Goal: Task Accomplishment & Management: Use online tool/utility

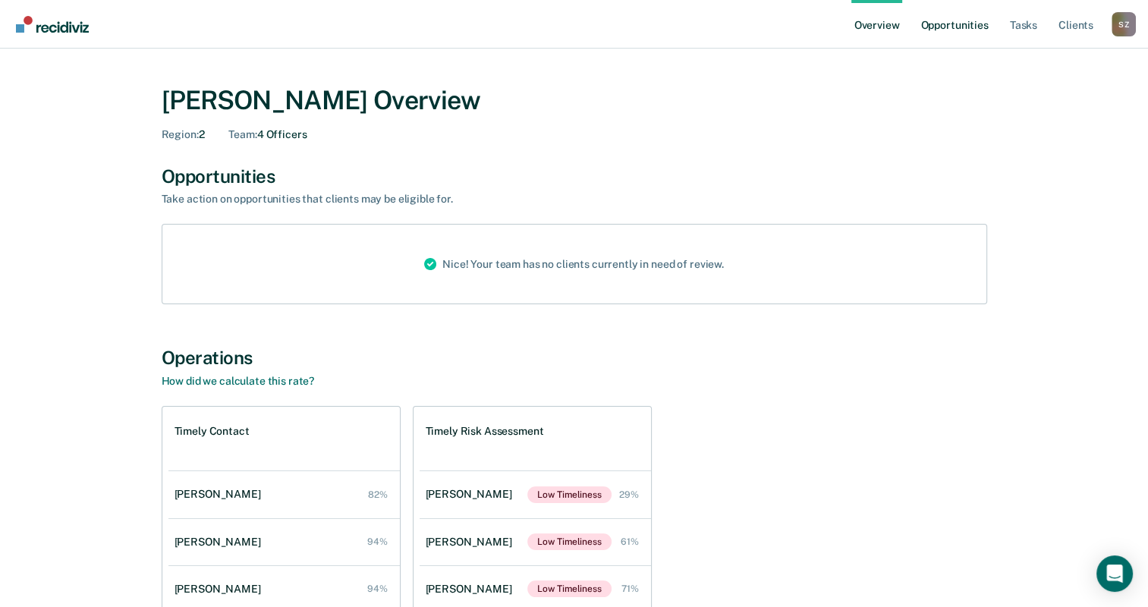
click at [957, 33] on link "Opportunities" at bounding box center [954, 24] width 74 height 49
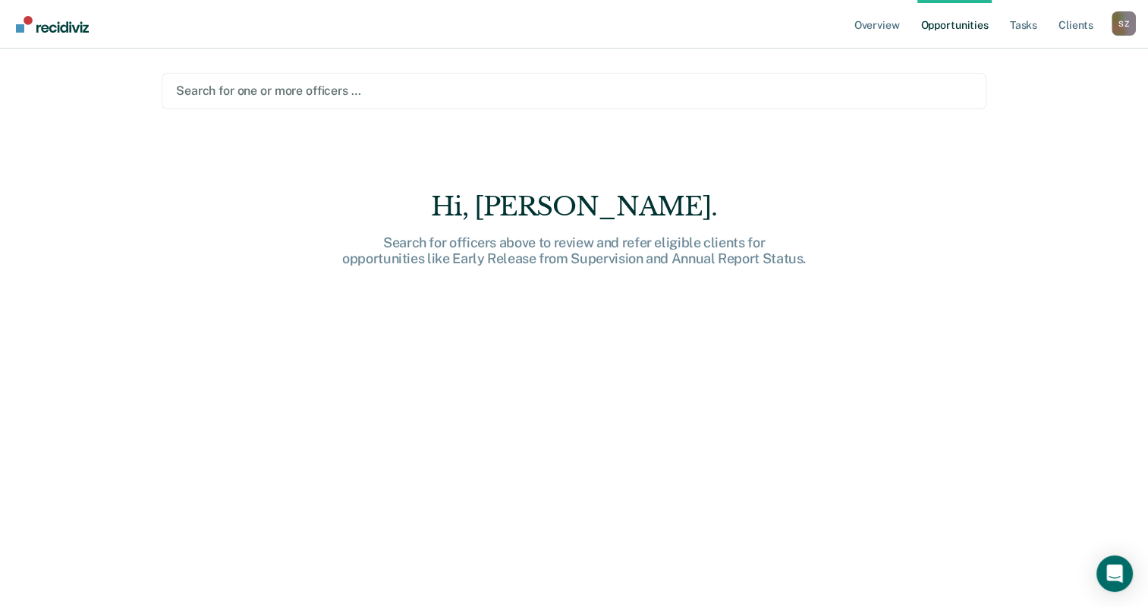
click at [258, 91] on div at bounding box center [574, 90] width 796 height 17
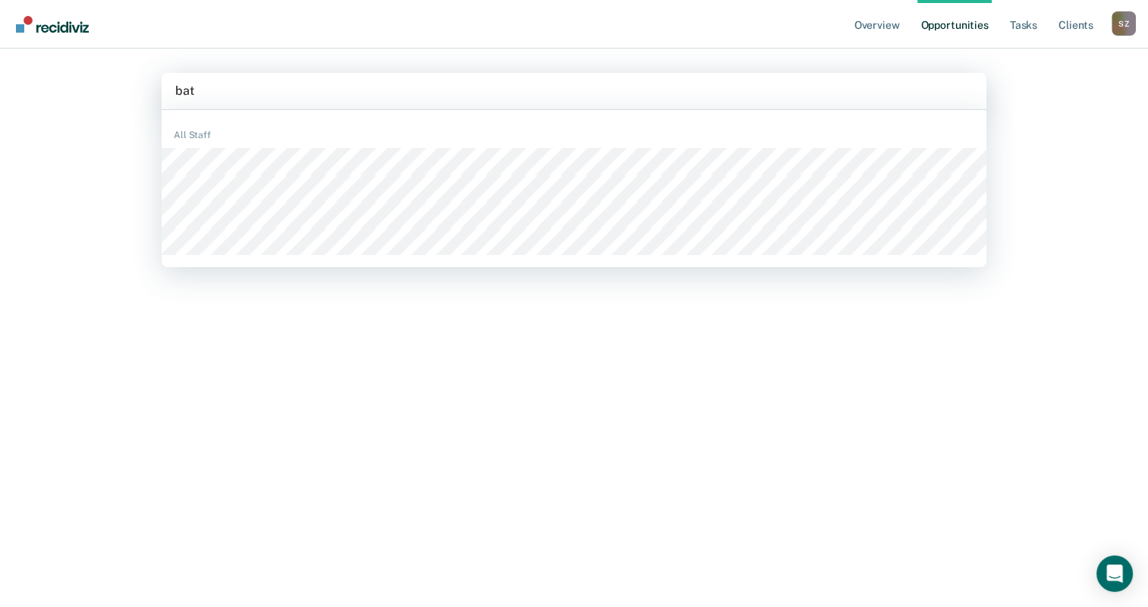
type input "batt"
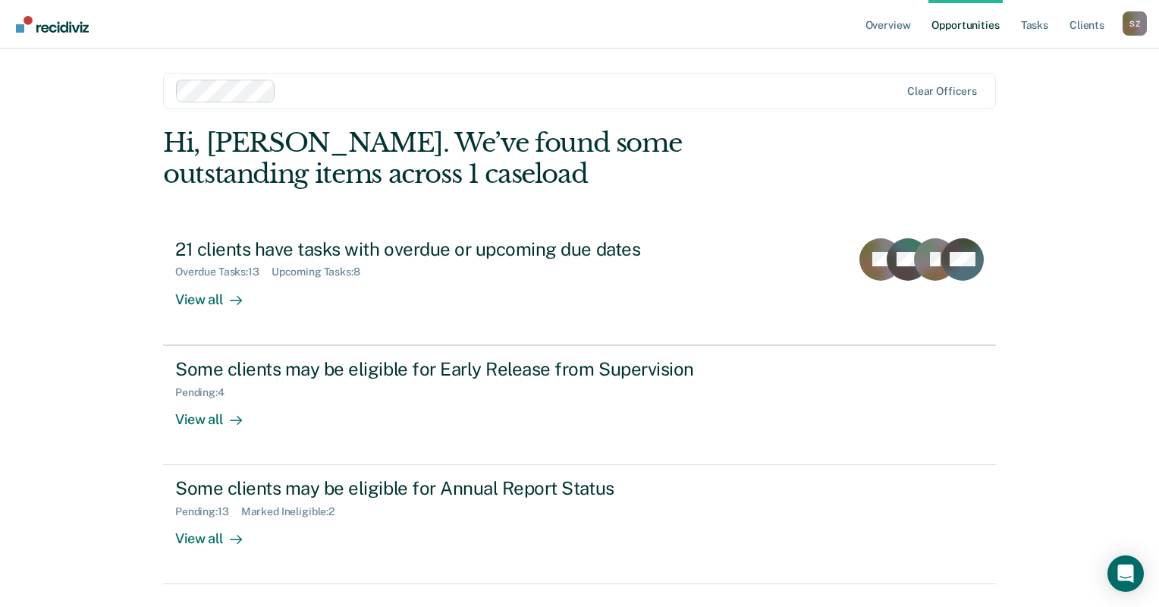
click at [968, 31] on link "Opportunities" at bounding box center [966, 24] width 74 height 49
click at [969, 25] on link "Opportunities" at bounding box center [966, 24] width 74 height 49
click at [968, 23] on link "Opportunities" at bounding box center [966, 24] width 74 height 49
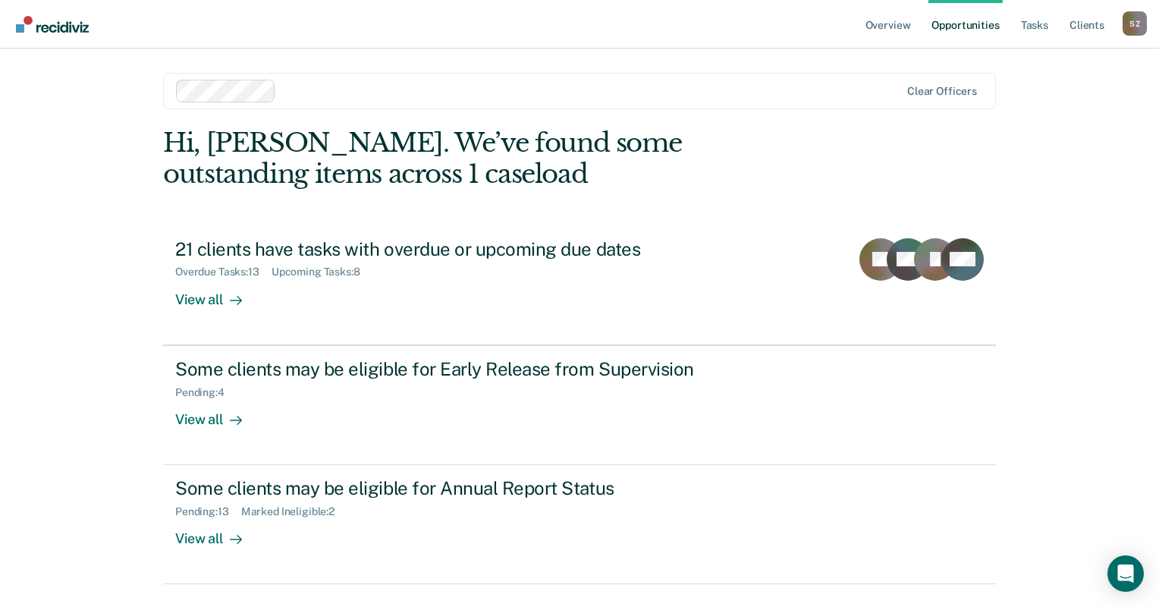
click at [962, 24] on link "Opportunities" at bounding box center [966, 24] width 74 height 49
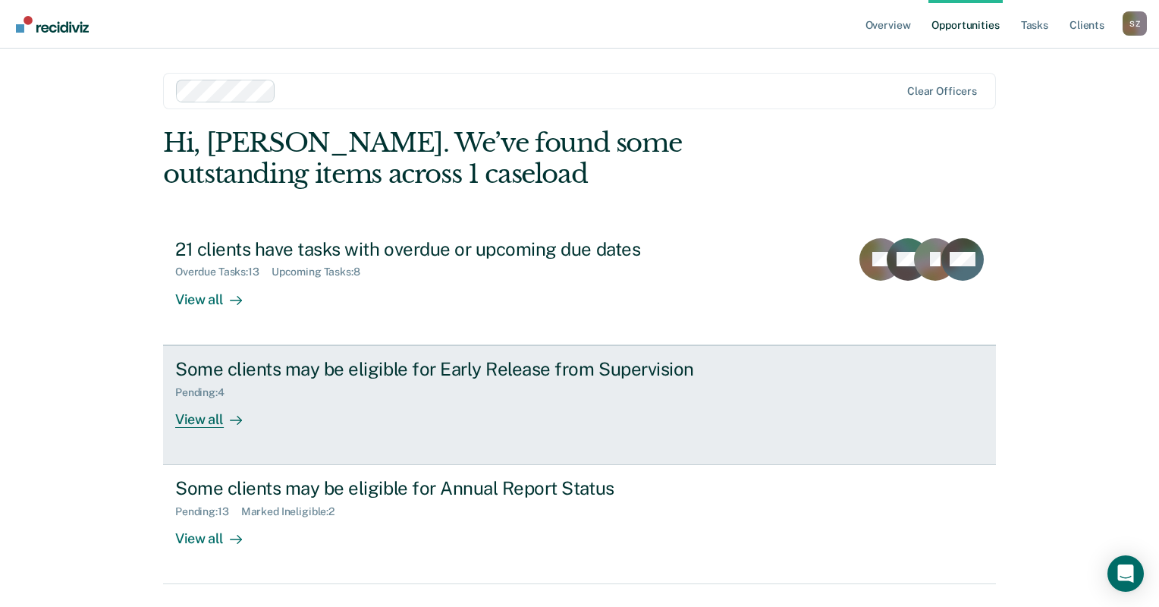
click at [219, 419] on div "View all" at bounding box center [217, 413] width 85 height 30
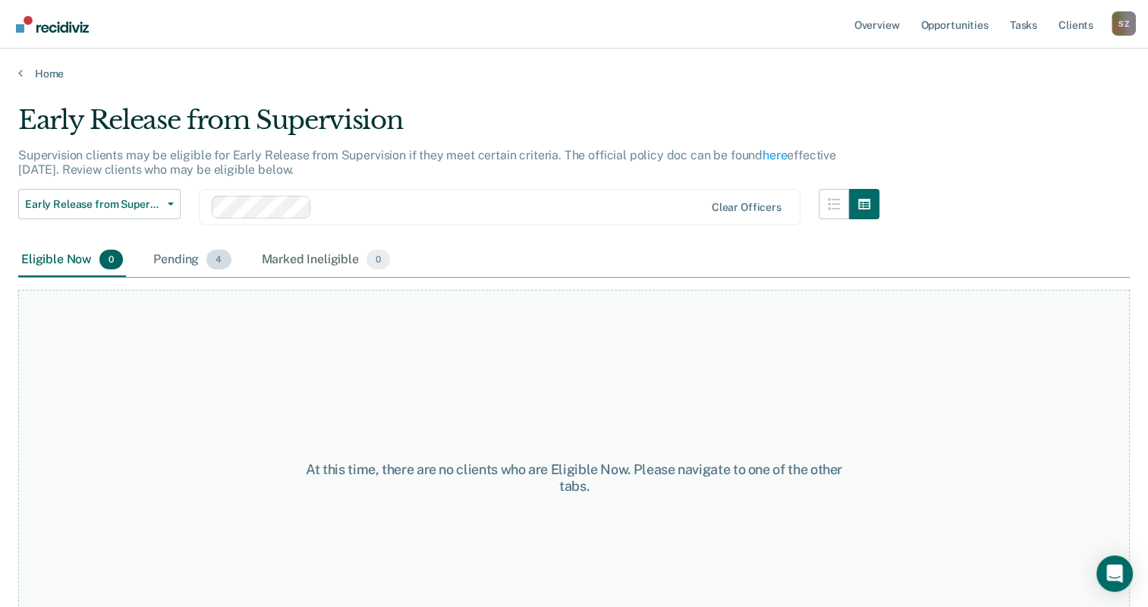
click at [190, 255] on div "Pending 4" at bounding box center [191, 260] width 83 height 33
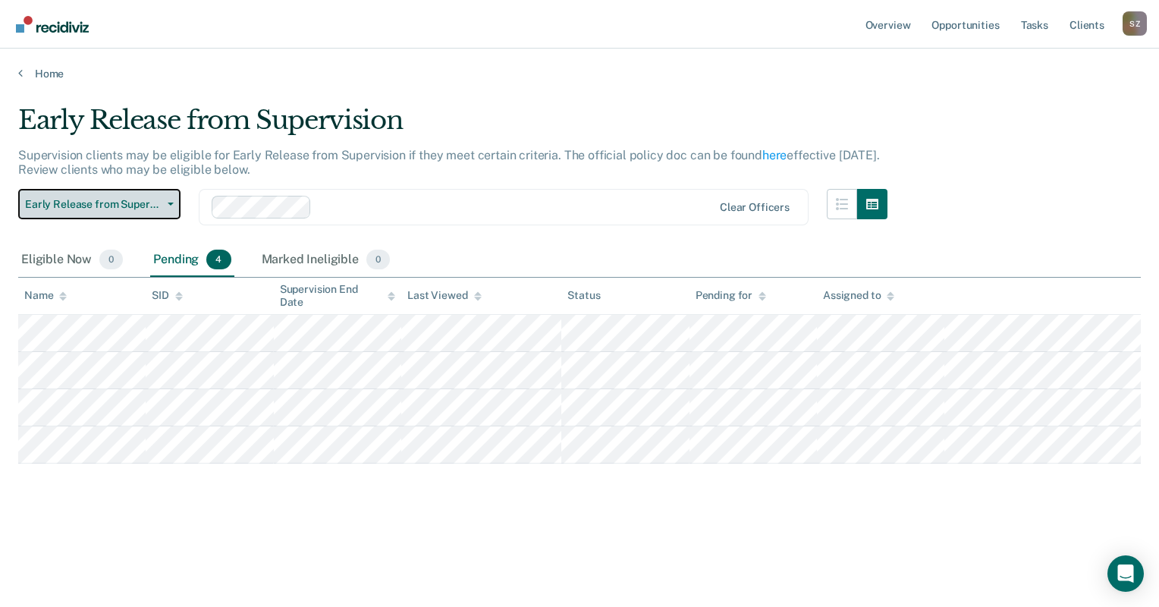
click at [141, 204] on span "Early Release from Supervision" at bounding box center [93, 204] width 137 height 13
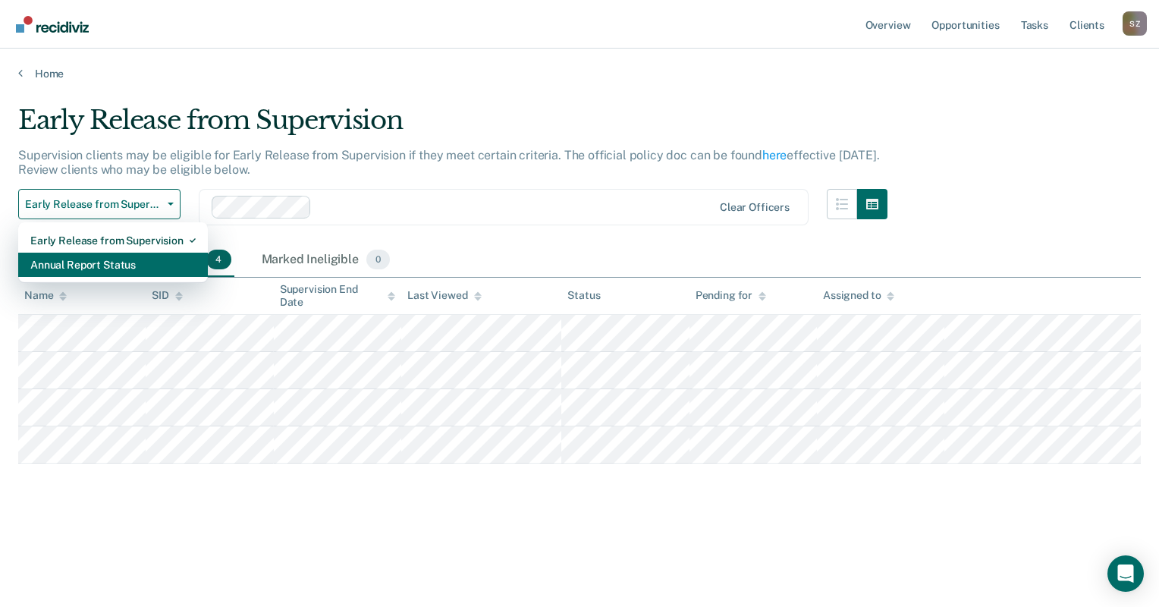
click at [107, 267] on div "Annual Report Status" at bounding box center [112, 265] width 165 height 24
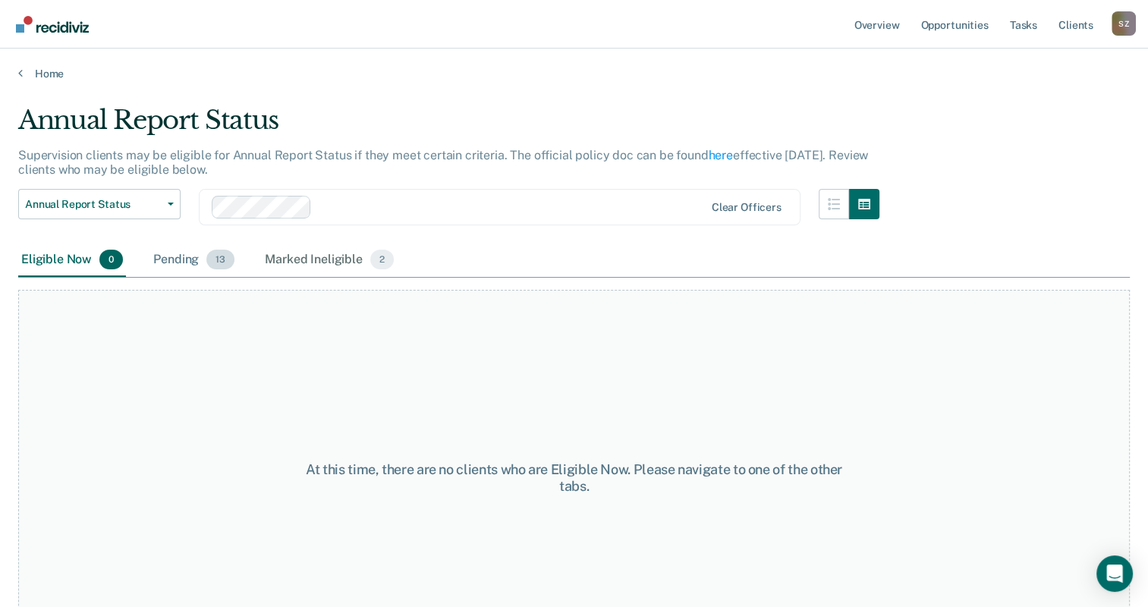
click at [194, 256] on div "Pending 13" at bounding box center [193, 260] width 87 height 33
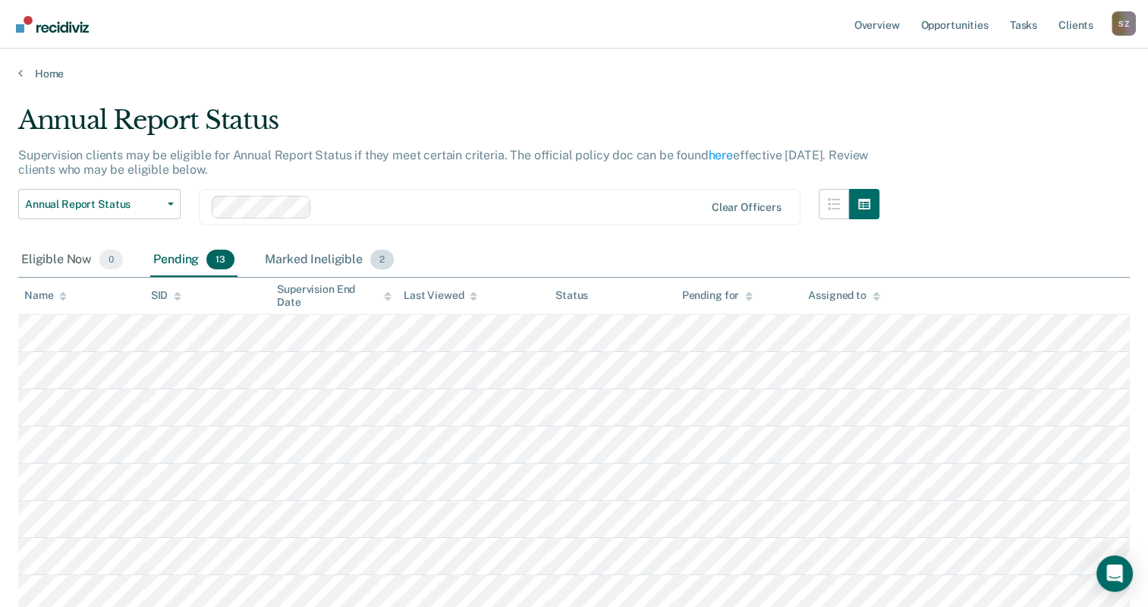
click at [340, 263] on div "Marked Ineligible 2" at bounding box center [329, 260] width 135 height 33
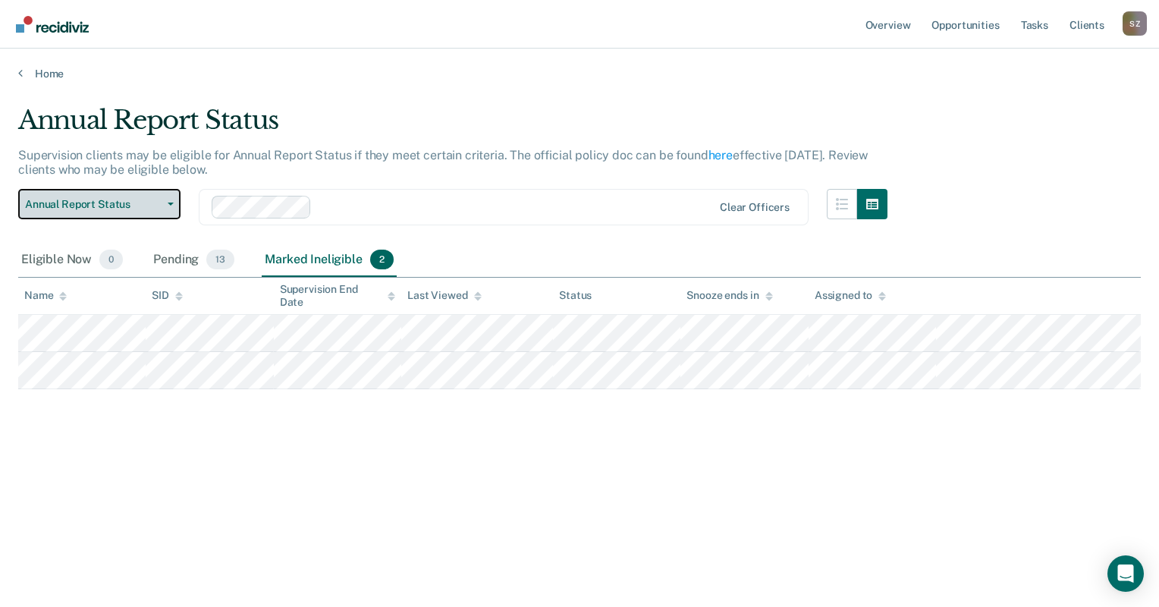
click at [157, 205] on span "Annual Report Status" at bounding box center [93, 204] width 137 height 13
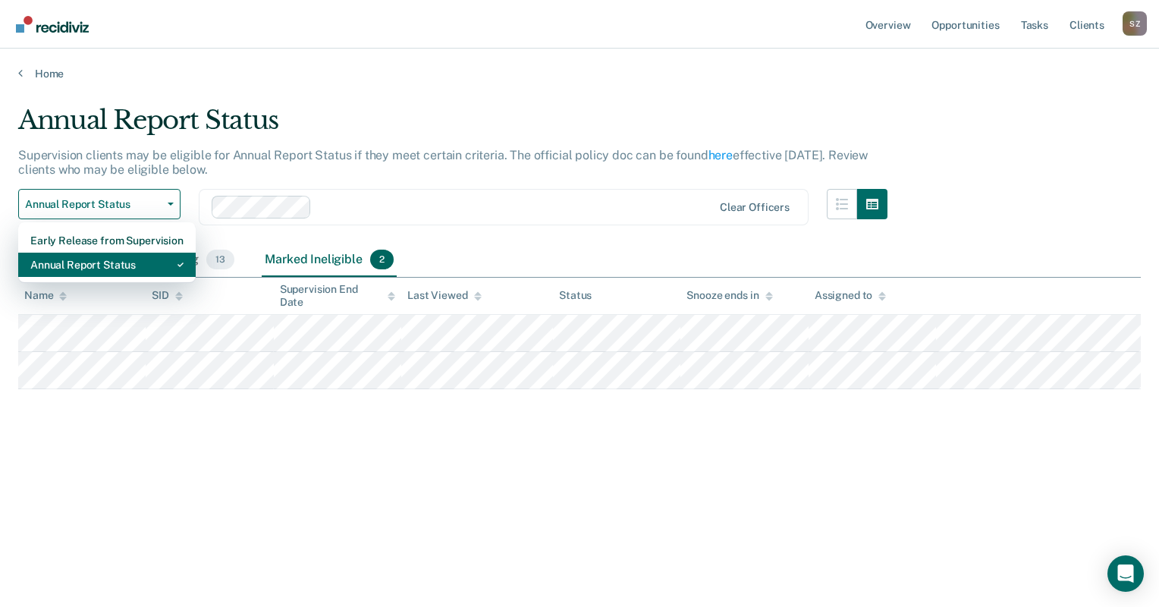
click at [88, 266] on div "Annual Report Status" at bounding box center [106, 265] width 153 height 24
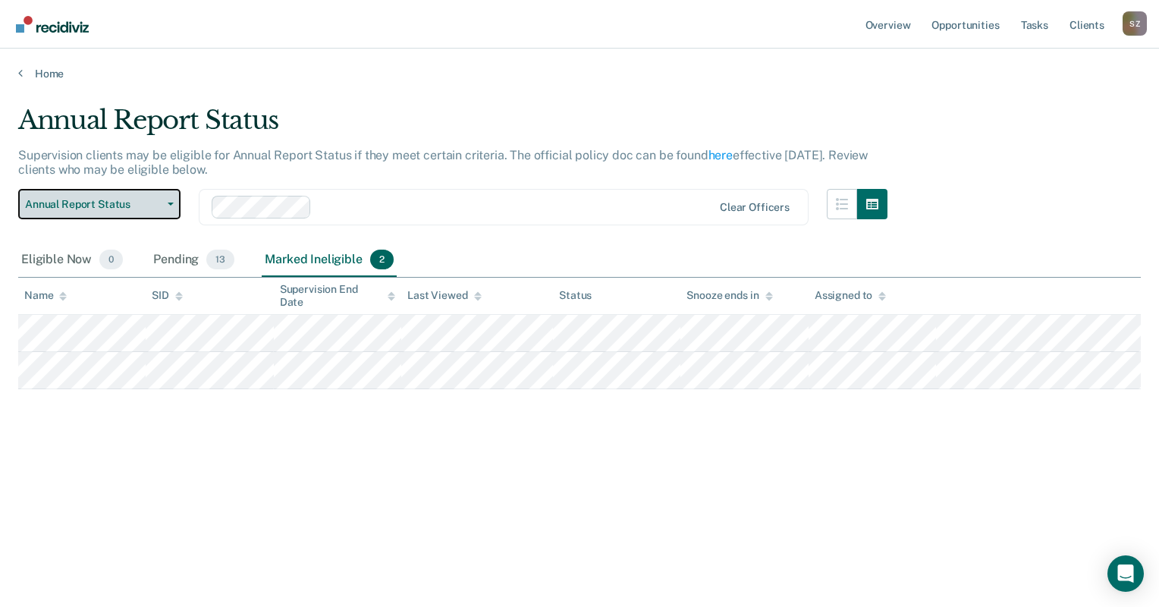
click at [109, 206] on span "Annual Report Status" at bounding box center [93, 204] width 137 height 13
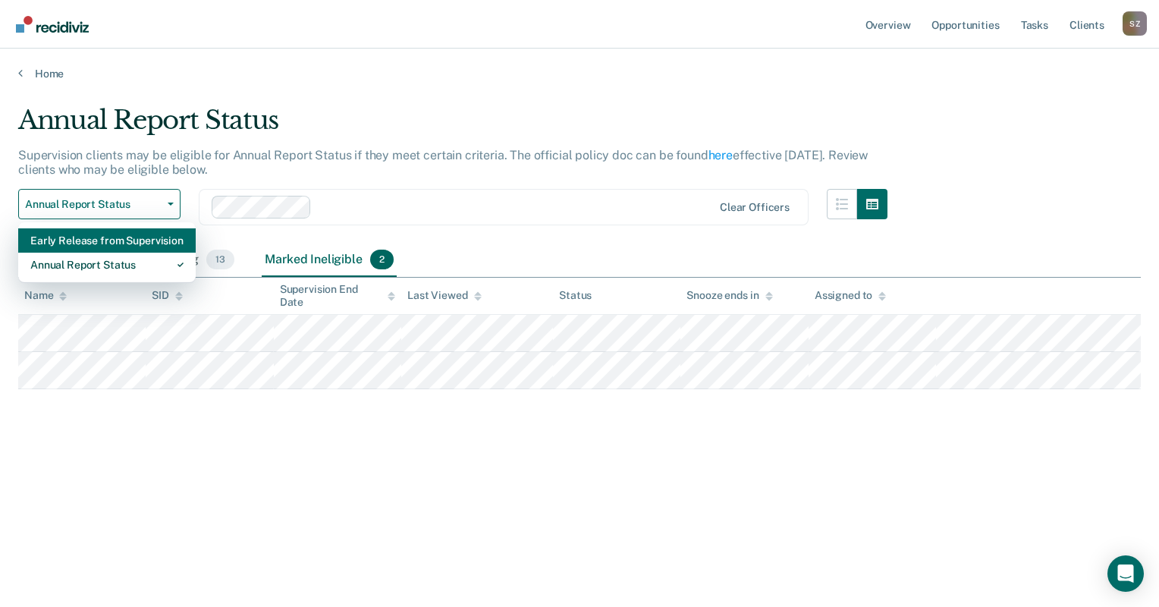
click at [97, 239] on div "Early Release from Supervision" at bounding box center [106, 240] width 153 height 24
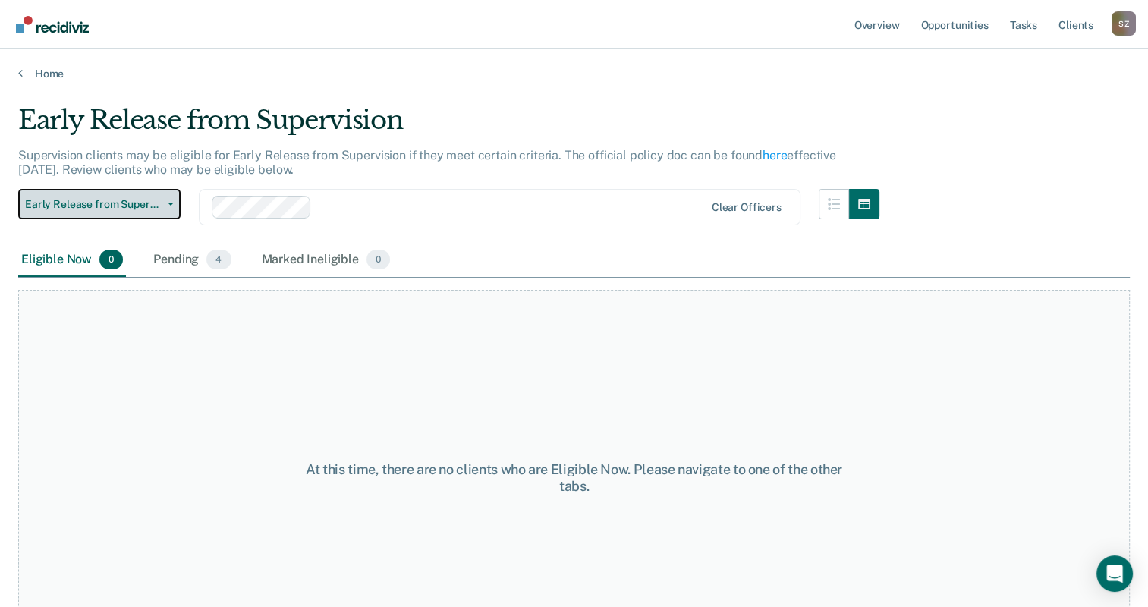
click at [134, 200] on span "Early Release from Supervision" at bounding box center [93, 204] width 137 height 13
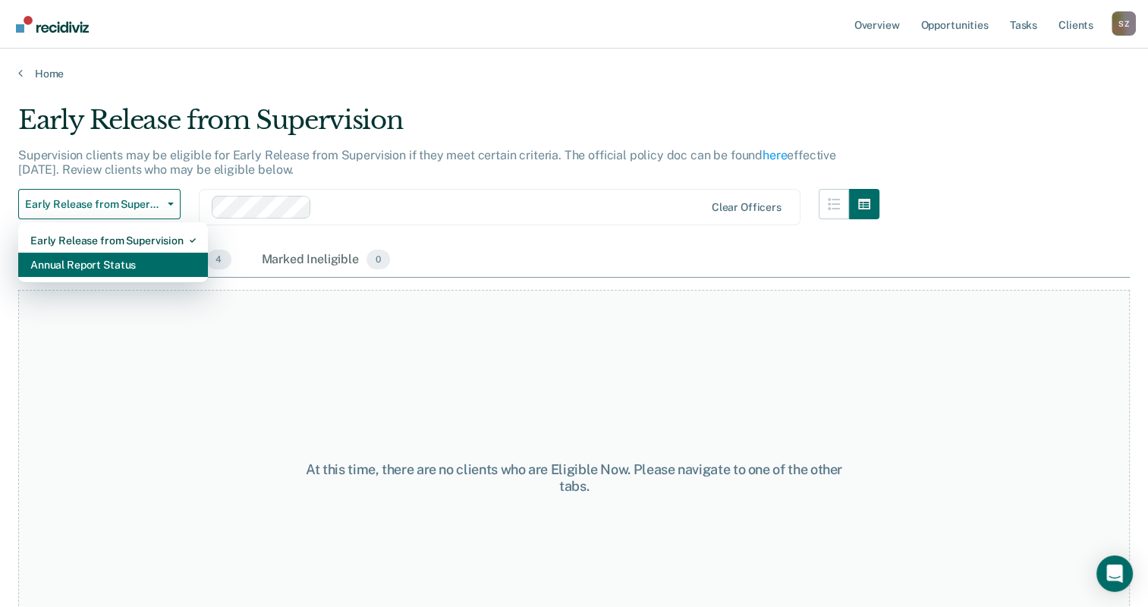
click at [102, 259] on div "Annual Report Status" at bounding box center [112, 265] width 165 height 24
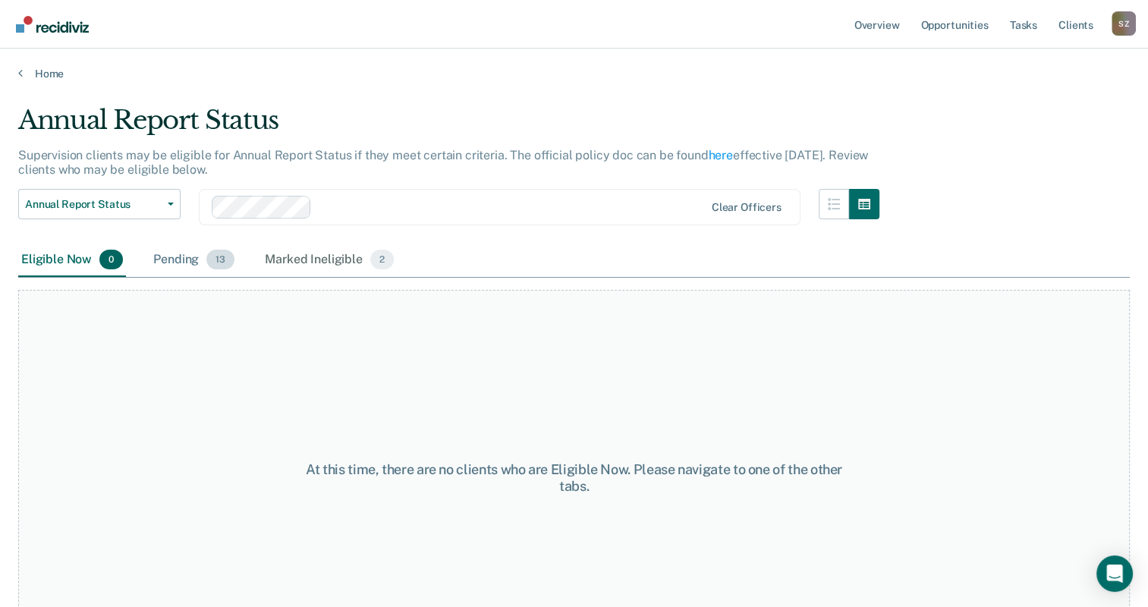
click at [190, 261] on div "Pending 13" at bounding box center [193, 260] width 87 height 33
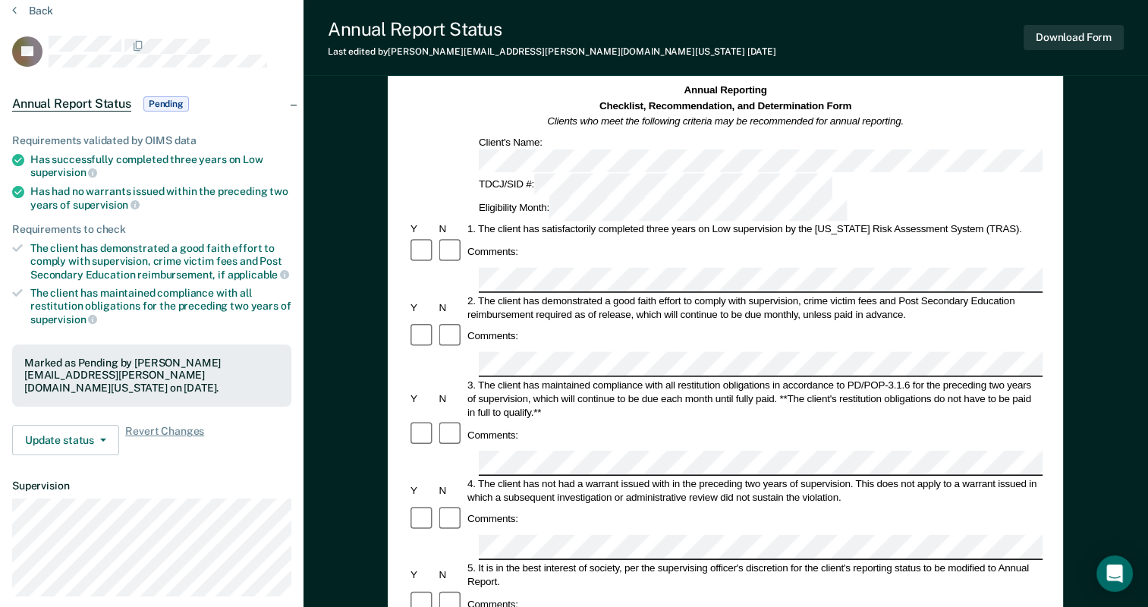
scroll to position [61, 0]
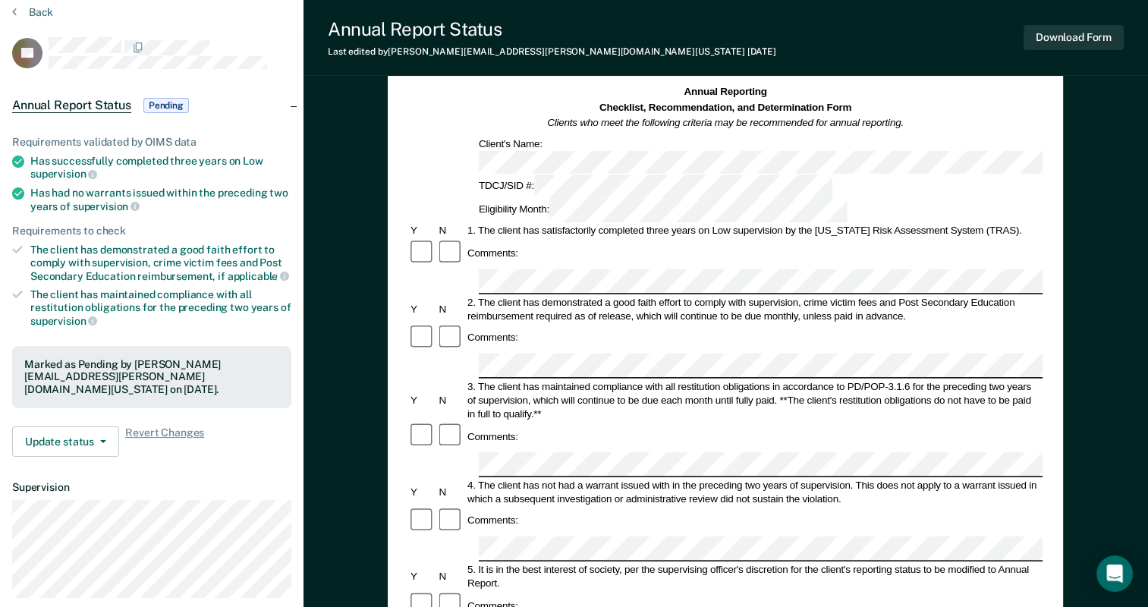
click at [39, 2] on section "Back LL Annual Report Status Pending Requirements validated by OIMS data Has su…" at bounding box center [152, 367] width 304 height 760
click at [39, 10] on button "Back" at bounding box center [32, 12] width 41 height 14
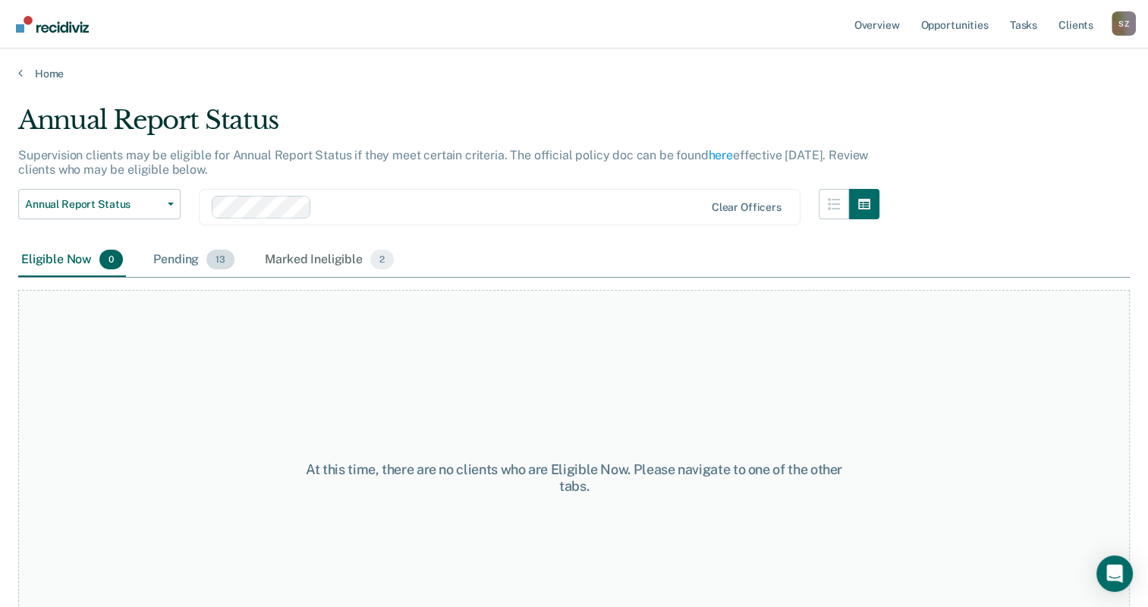
click at [182, 255] on div "Pending 13" at bounding box center [193, 260] width 87 height 33
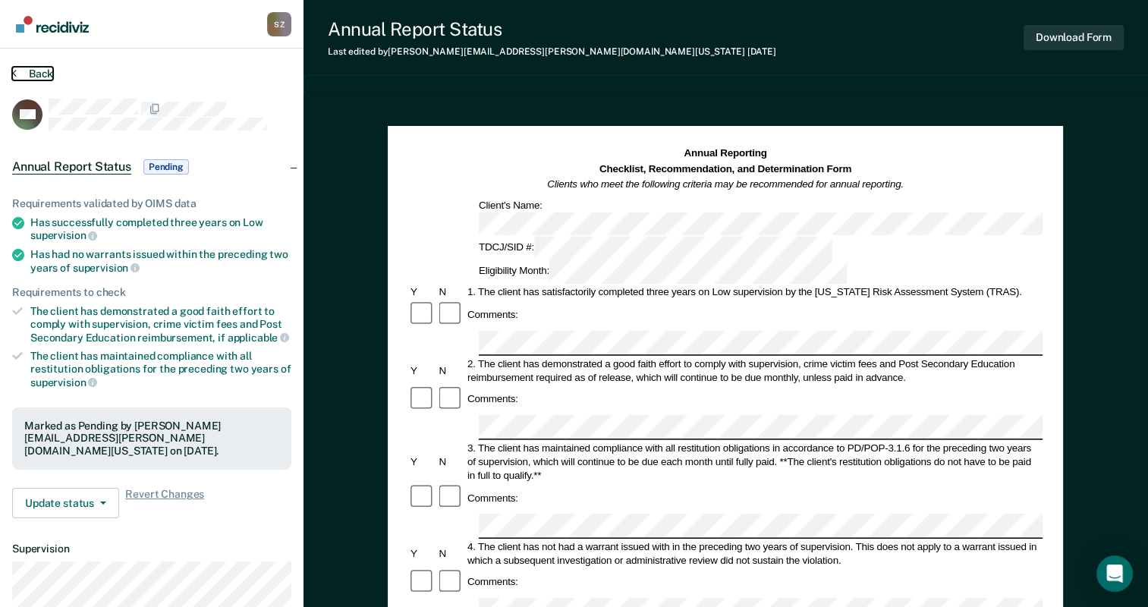
click at [36, 75] on button "Back" at bounding box center [32, 74] width 41 height 14
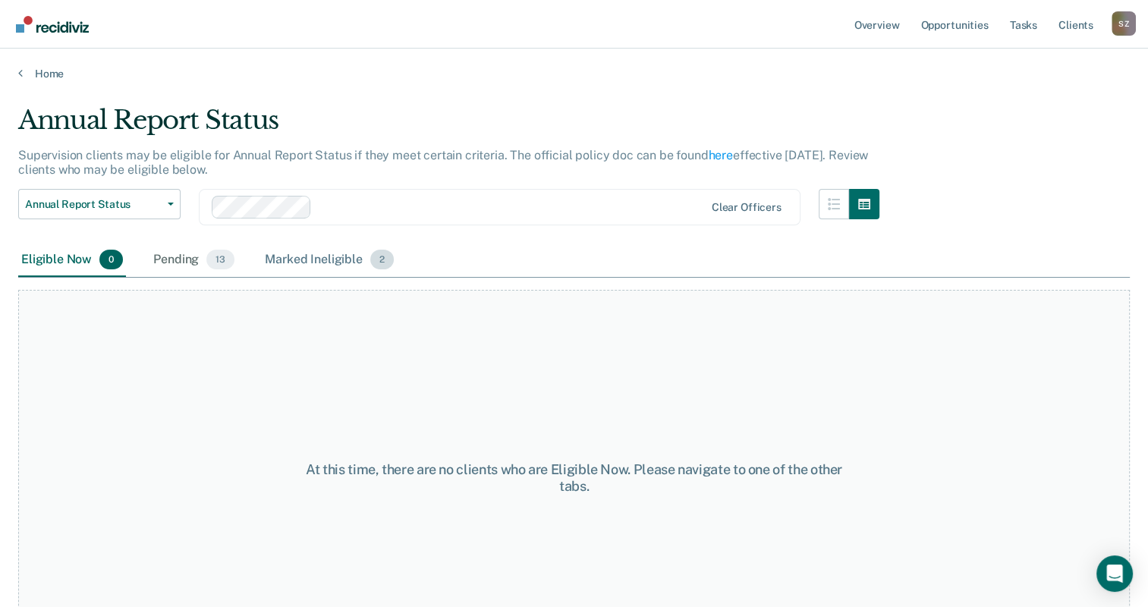
click at [335, 272] on div "Marked Ineligible 2" at bounding box center [329, 260] width 135 height 33
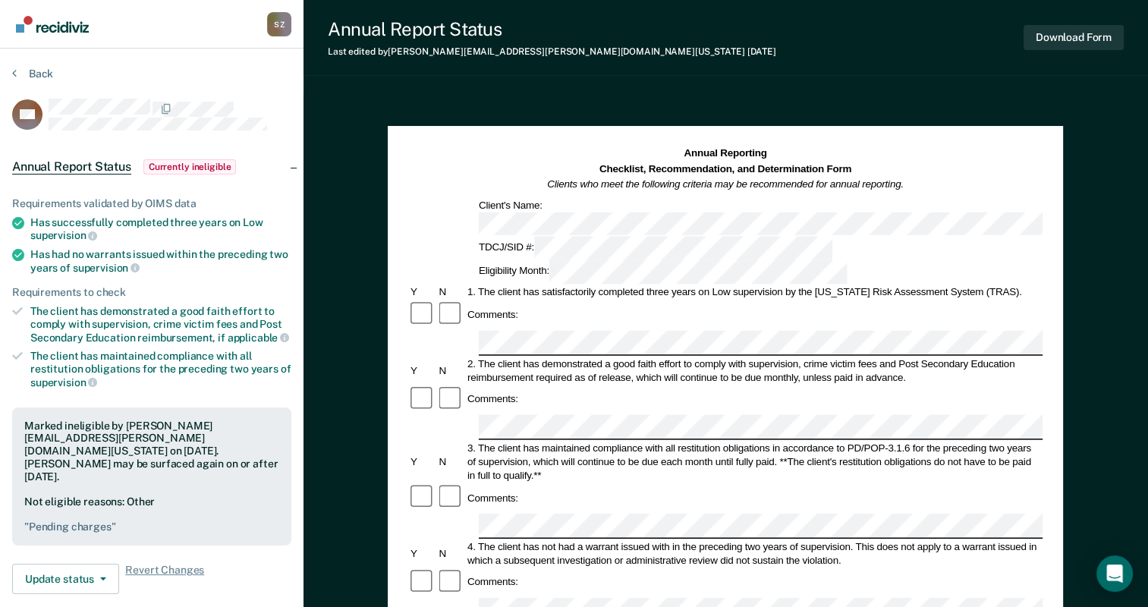
click at [39, 66] on section "Back MT Annual Report Status Currently ineligible Requirements validated by OIM…" at bounding box center [152, 467] width 304 height 836
click at [39, 76] on button "Back" at bounding box center [32, 74] width 41 height 14
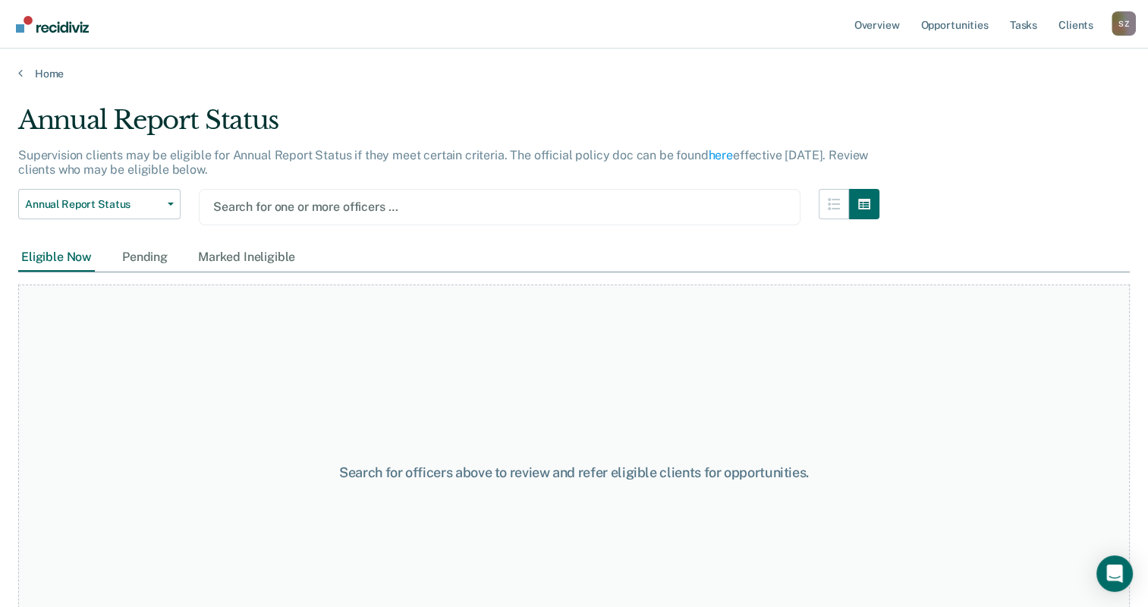
click at [246, 209] on div at bounding box center [499, 206] width 573 height 17
click at [266, 208] on div at bounding box center [499, 206] width 573 height 17
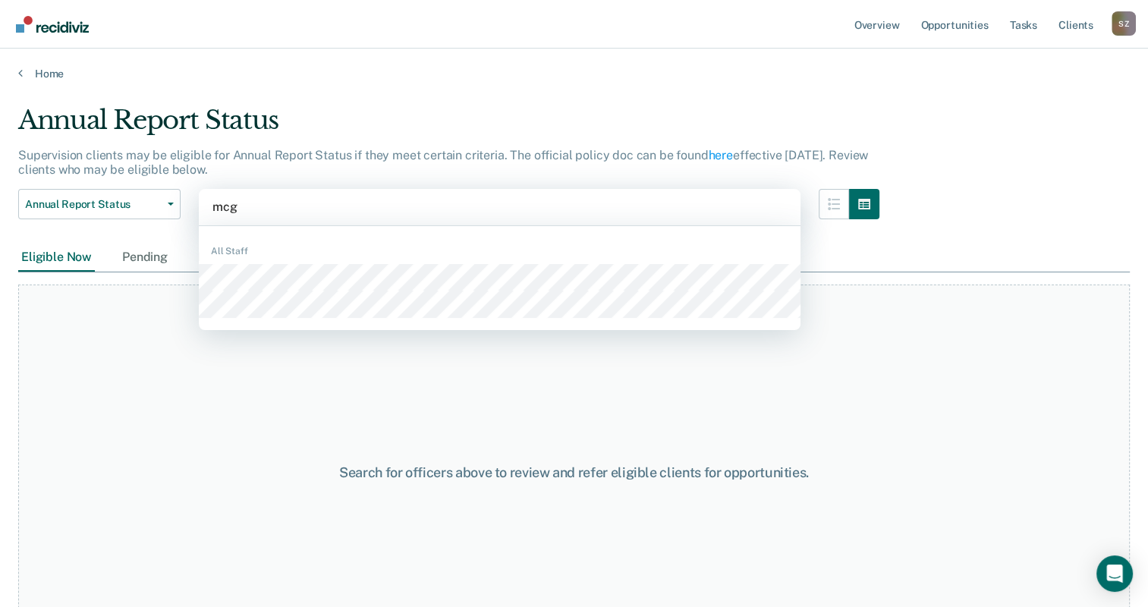
type input "mcgr"
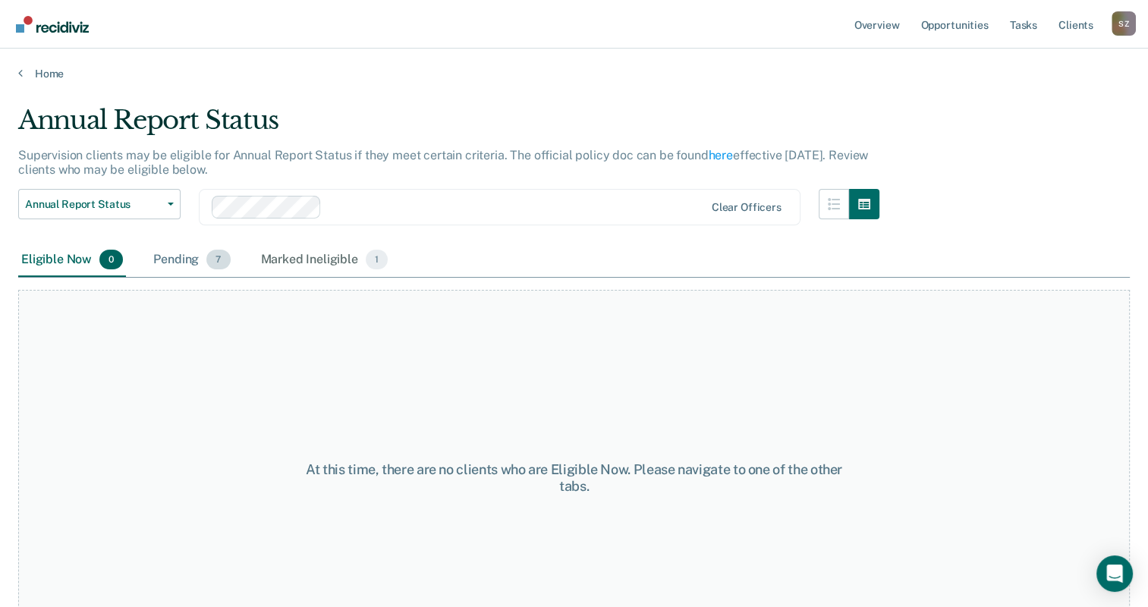
click at [190, 258] on div "Pending 7" at bounding box center [191, 260] width 83 height 33
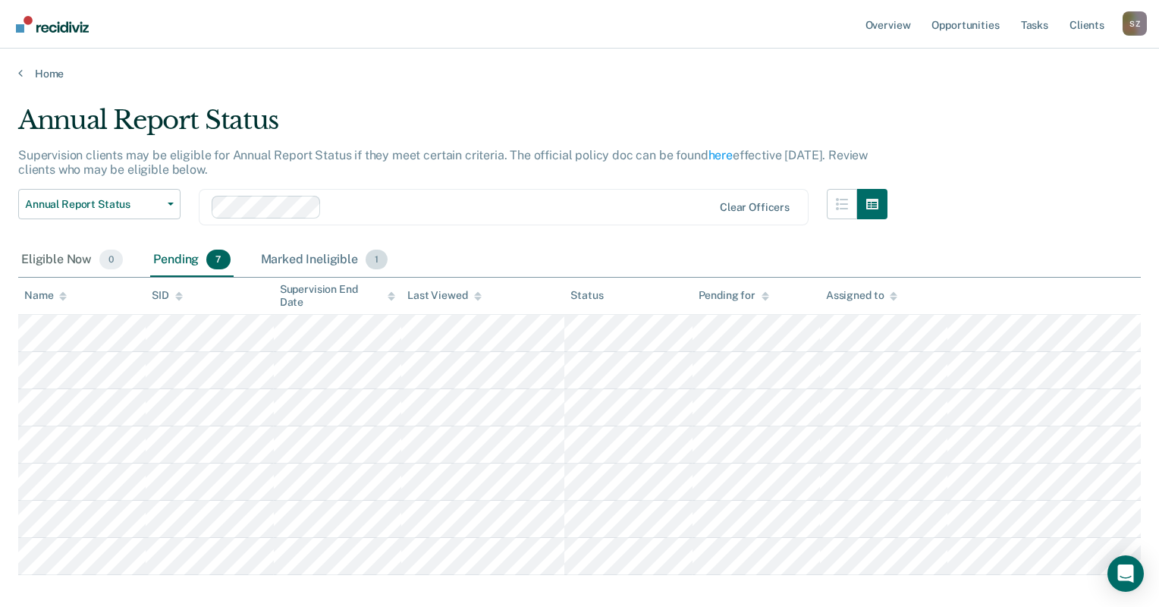
click at [329, 263] on div "Marked Ineligible 1" at bounding box center [325, 260] width 134 height 33
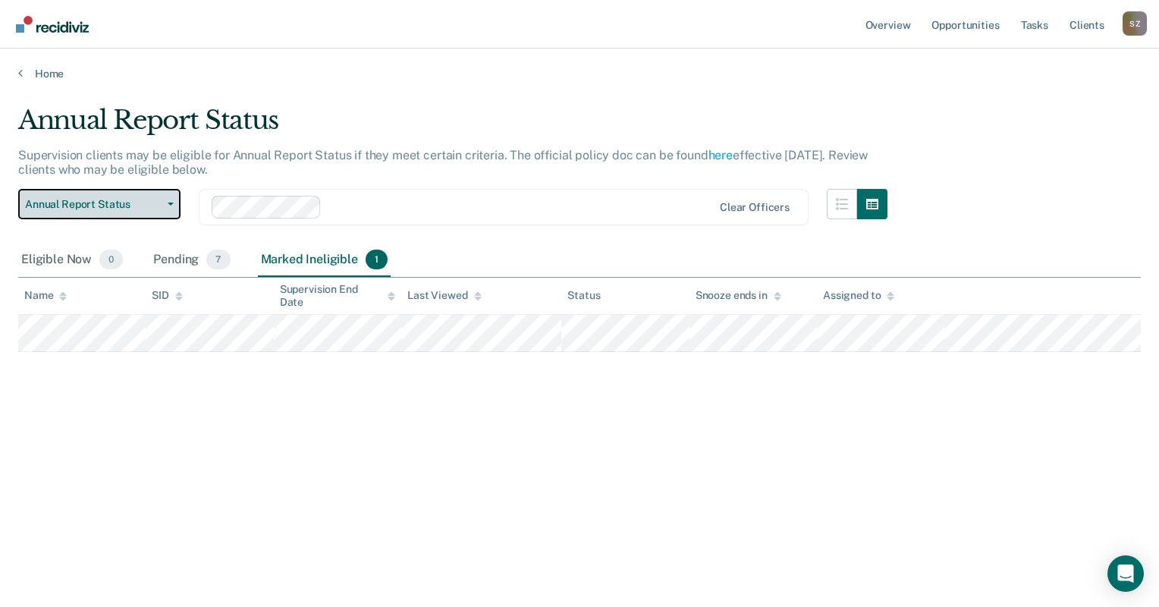
click at [160, 206] on span "Annual Report Status" at bounding box center [93, 204] width 137 height 13
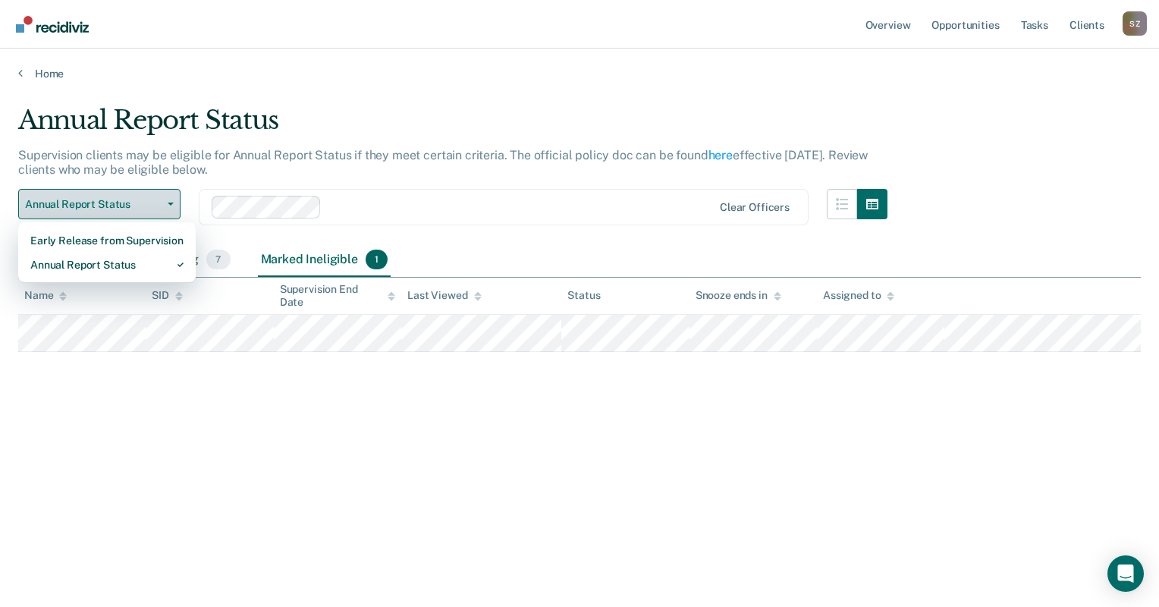
click at [143, 206] on span "Annual Report Status" at bounding box center [93, 204] width 137 height 13
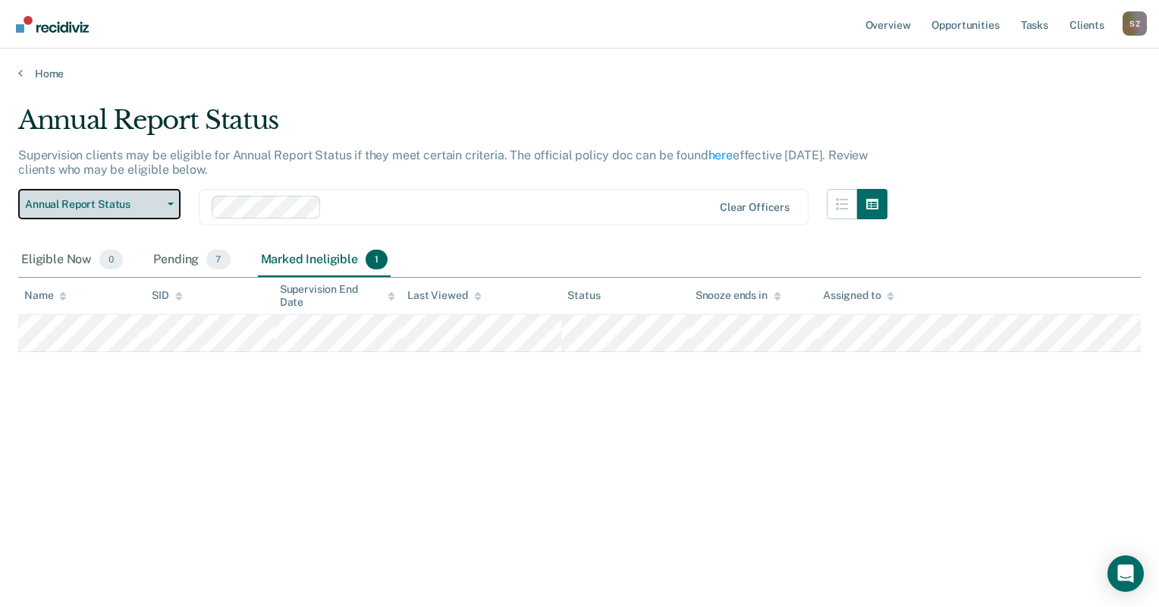
click at [118, 203] on span "Annual Report Status" at bounding box center [93, 204] width 137 height 13
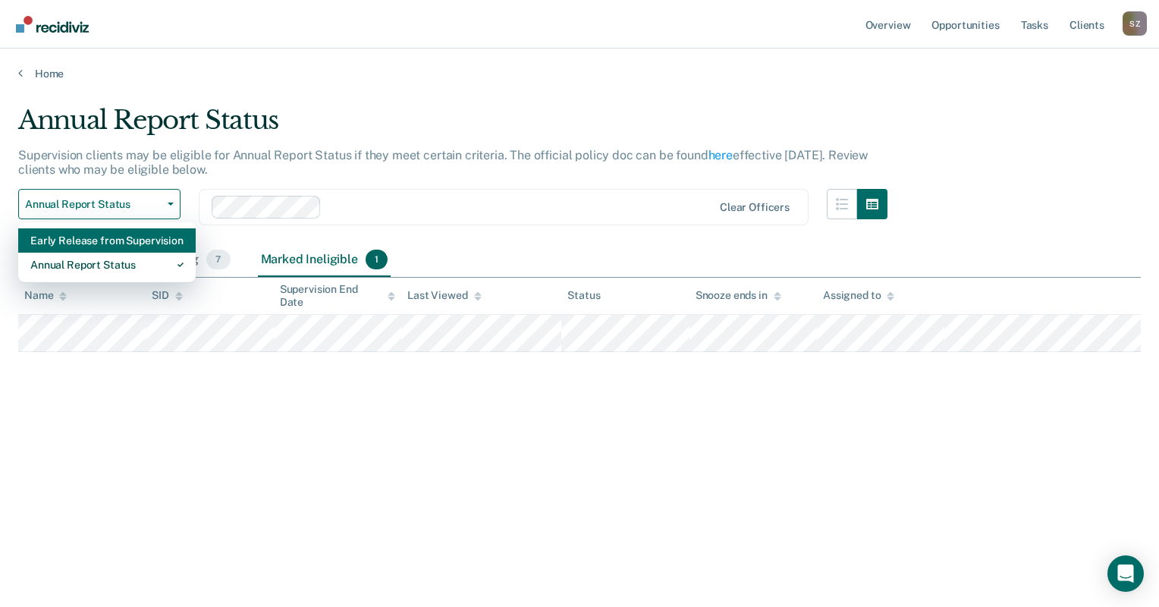
click at [88, 243] on div "Early Release from Supervision" at bounding box center [106, 240] width 153 height 24
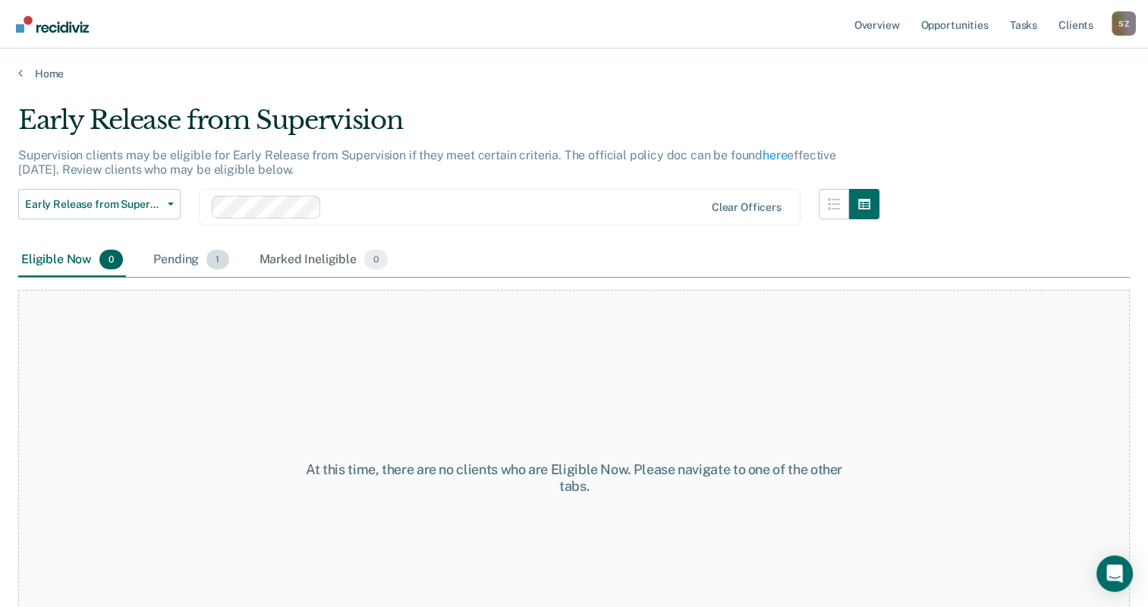
click at [192, 258] on div "Pending 1" at bounding box center [190, 260] width 81 height 33
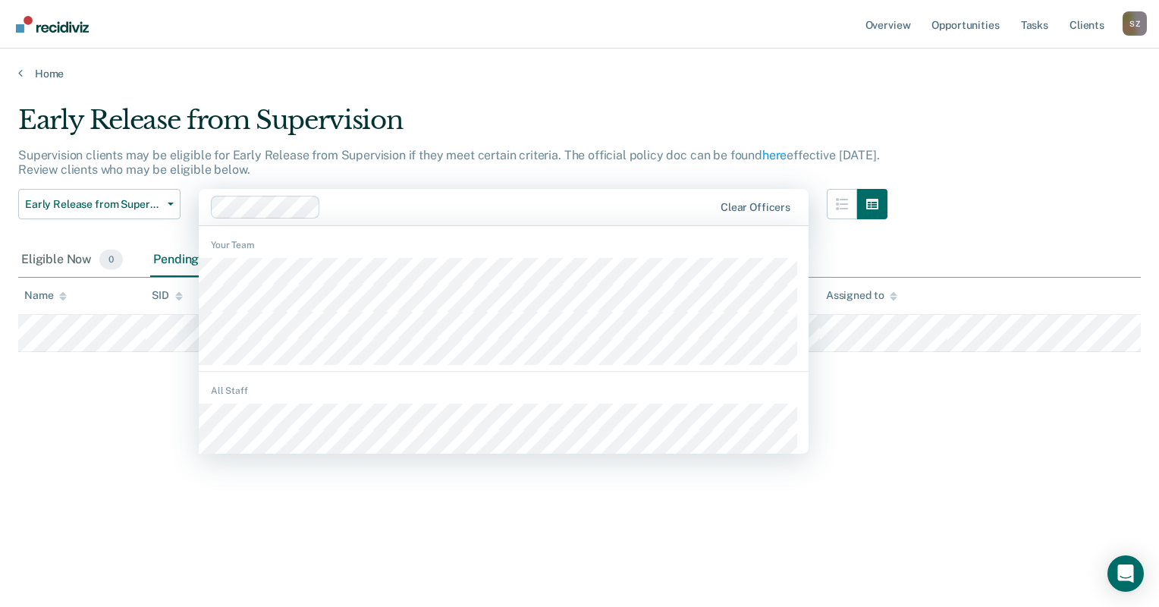
click at [340, 215] on div at bounding box center [520, 206] width 386 height 17
type input "bat"
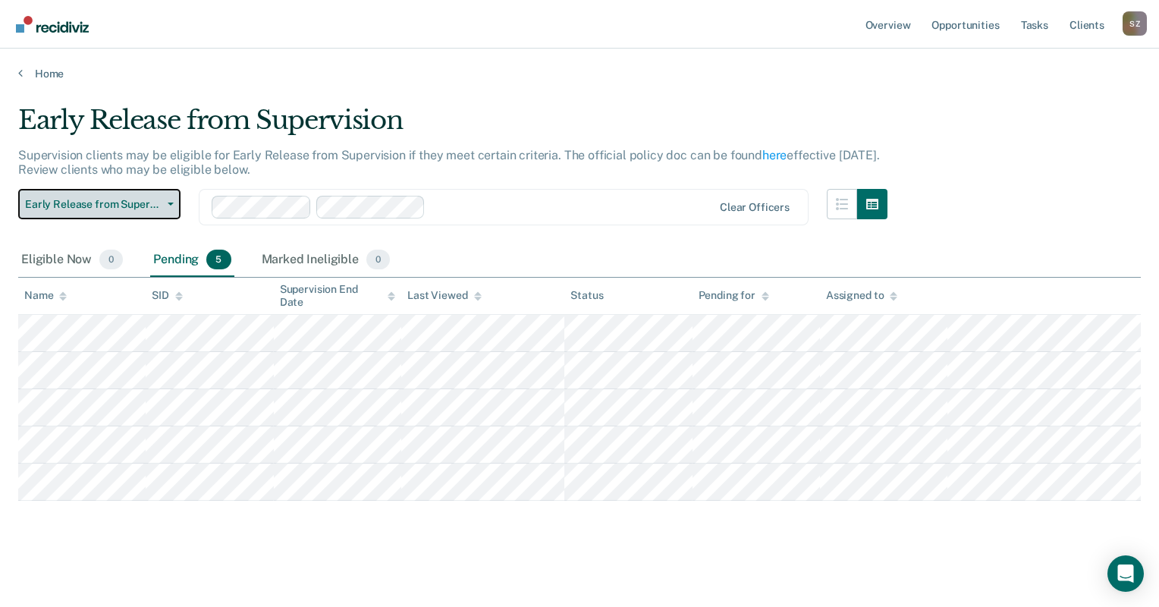
click at [159, 205] on span "Early Release from Supervision" at bounding box center [93, 204] width 137 height 13
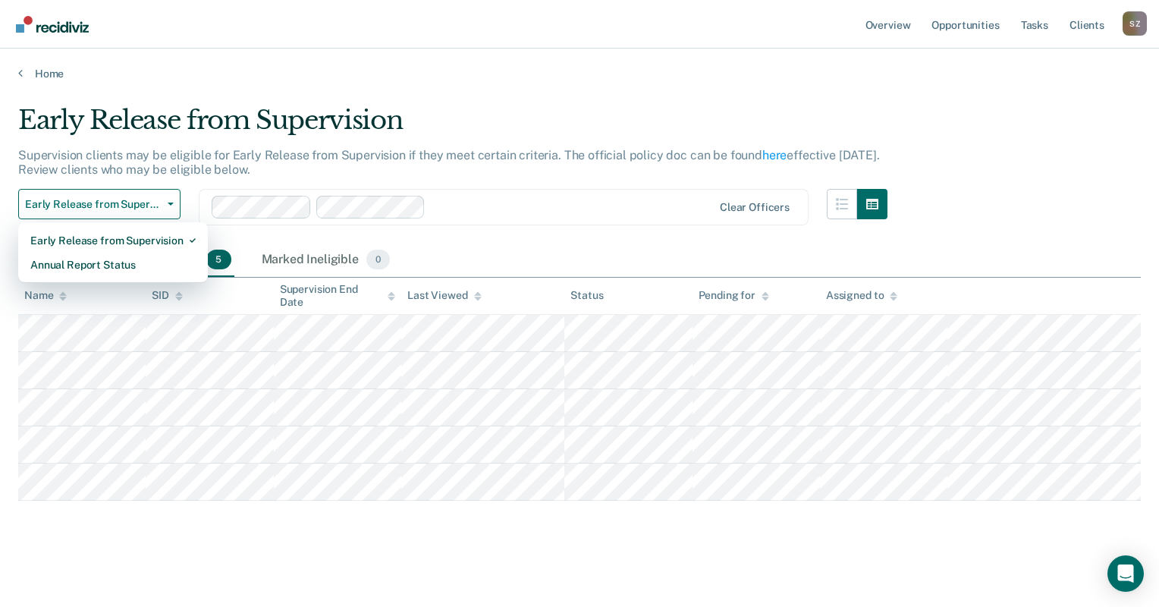
click at [228, 246] on div "Pending 5" at bounding box center [191, 260] width 83 height 33
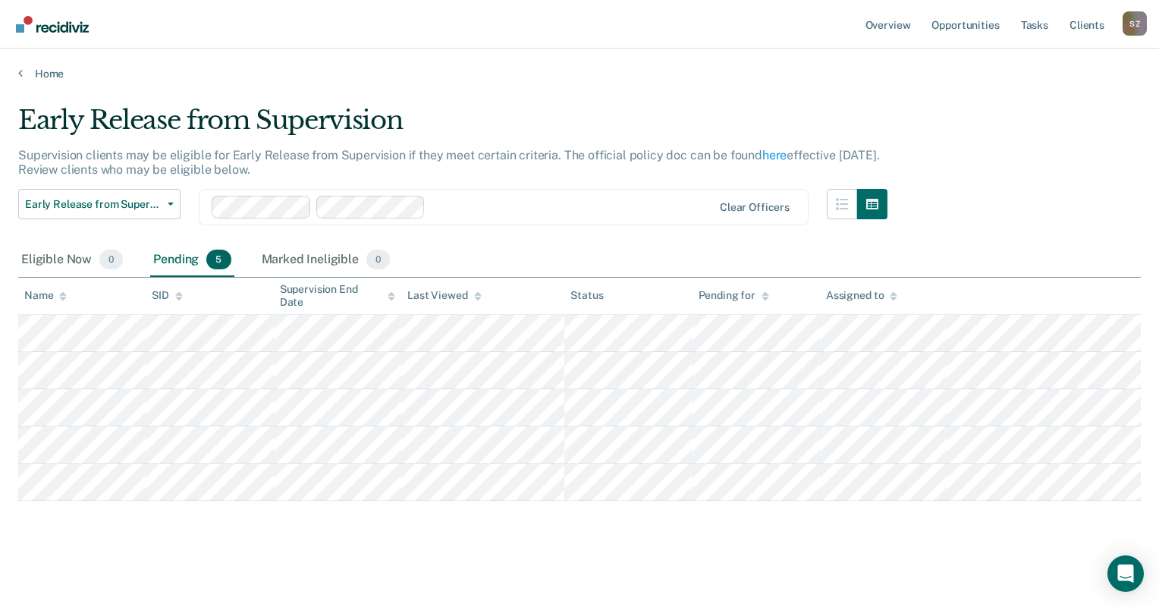
click at [191, 263] on div "Pending 5" at bounding box center [191, 260] width 83 height 33
click at [126, 198] on span "Early Release from Supervision" at bounding box center [93, 204] width 137 height 13
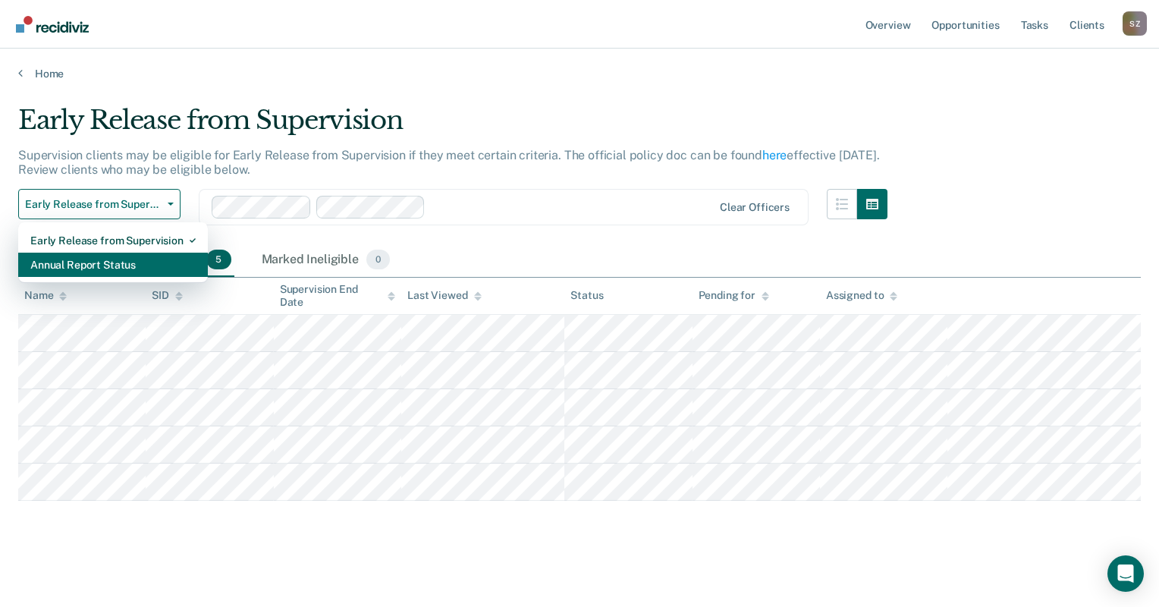
click at [112, 260] on div "Annual Report Status" at bounding box center [112, 265] width 165 height 24
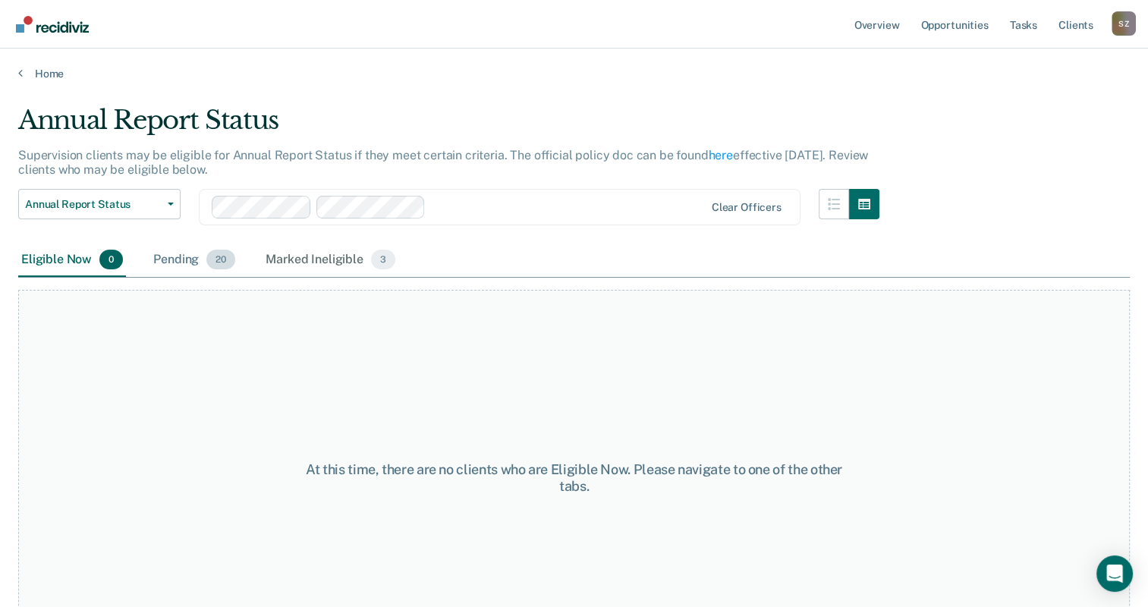
click at [209, 264] on span "20" at bounding box center [220, 260] width 29 height 20
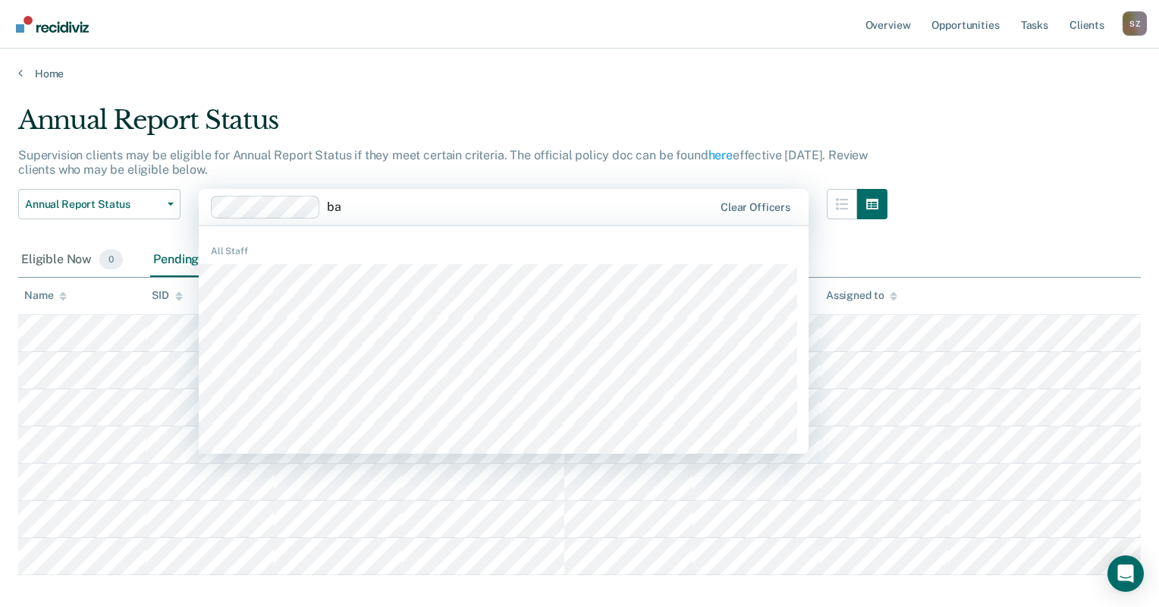
type input "bat"
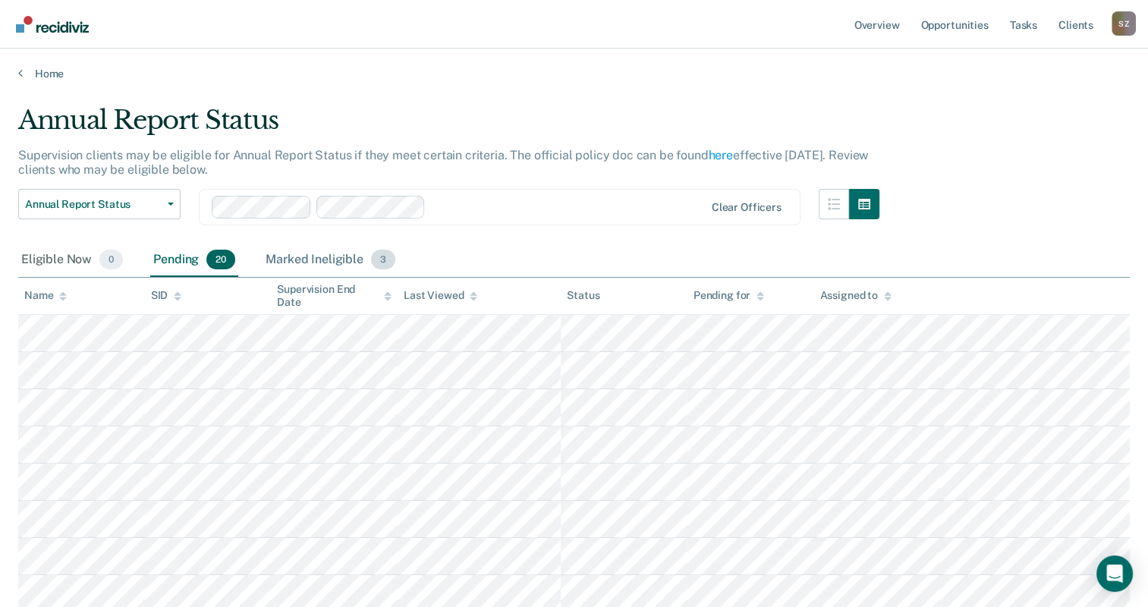
click at [337, 259] on div "Marked Ineligible 3" at bounding box center [331, 260] width 136 height 33
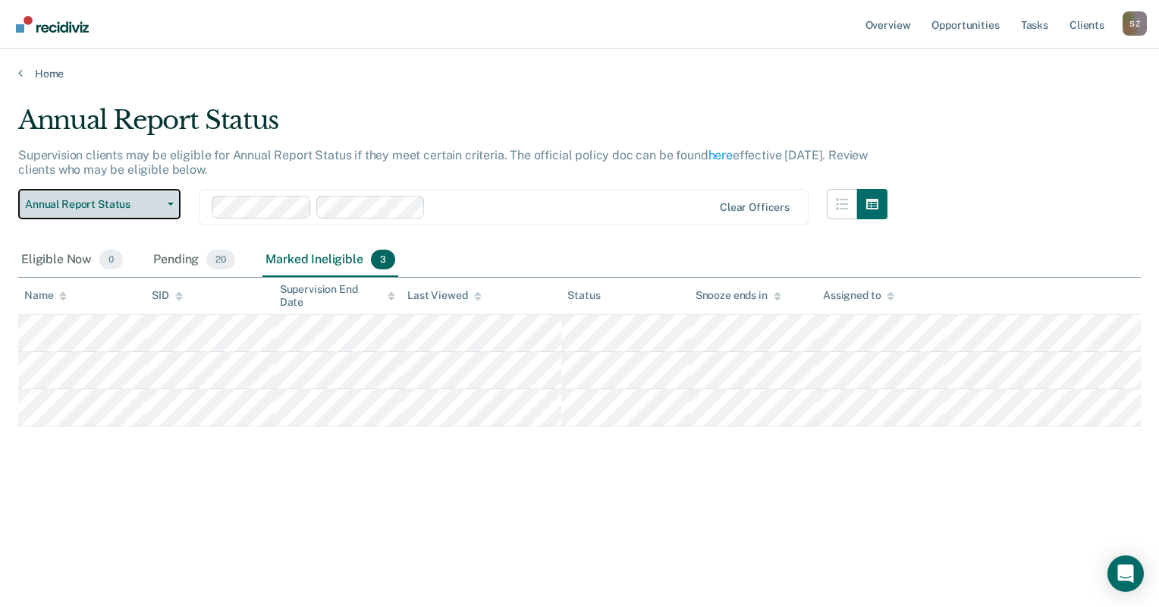
click at [152, 209] on button "Annual Report Status" at bounding box center [99, 204] width 162 height 30
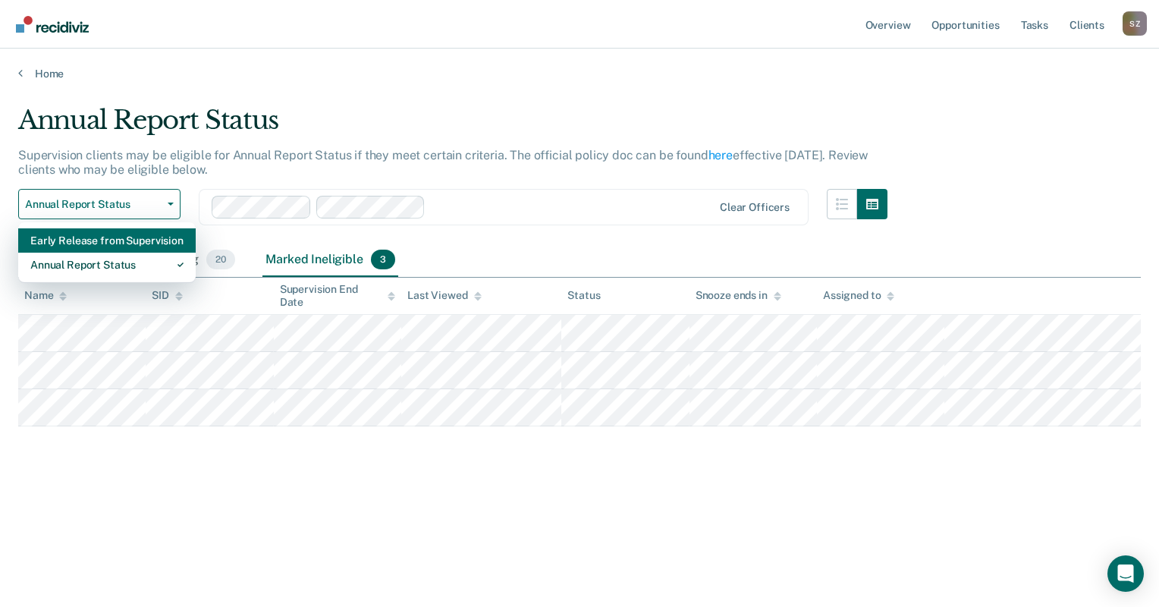
click at [80, 240] on div "Early Release from Supervision" at bounding box center [106, 240] width 153 height 24
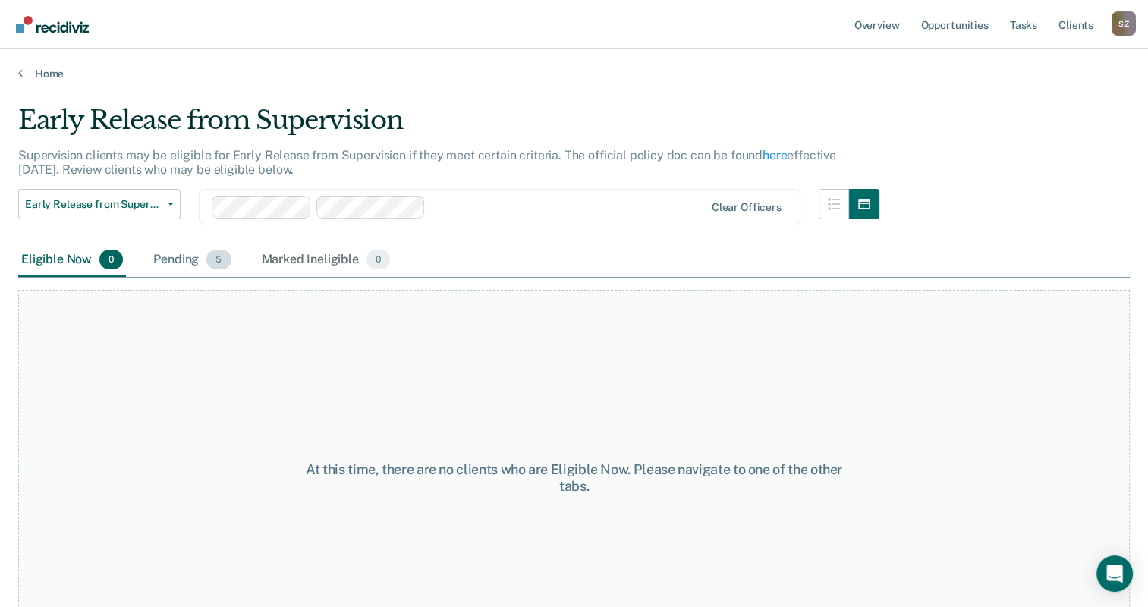
click at [184, 255] on div "Pending 5" at bounding box center [191, 260] width 83 height 33
